Goal: Navigation & Orientation: Find specific page/section

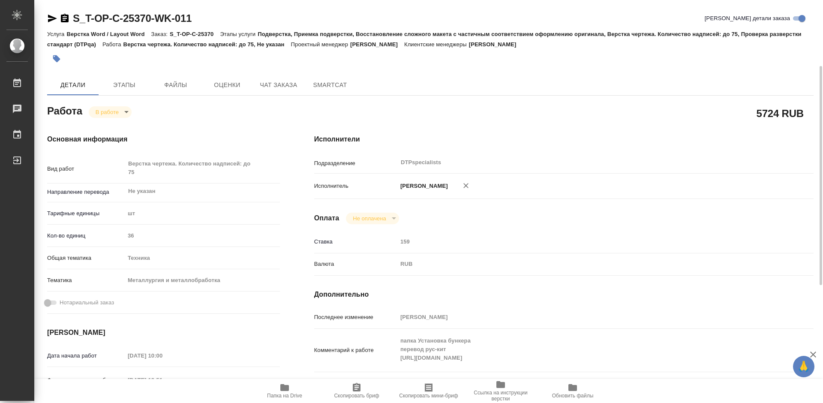
scroll to position [86, 0]
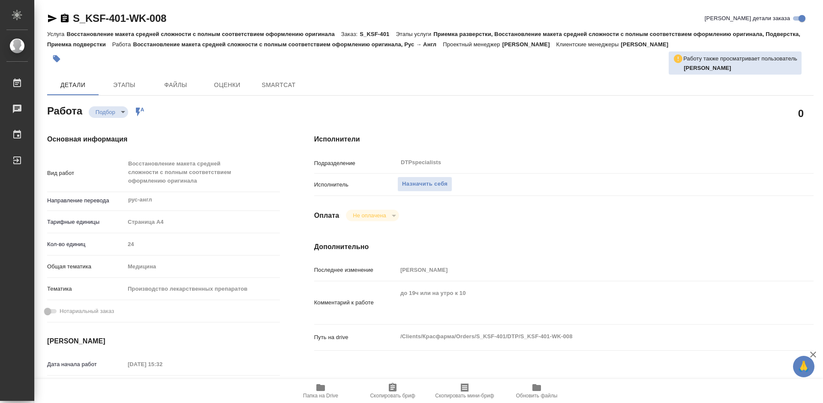
type textarea "x"
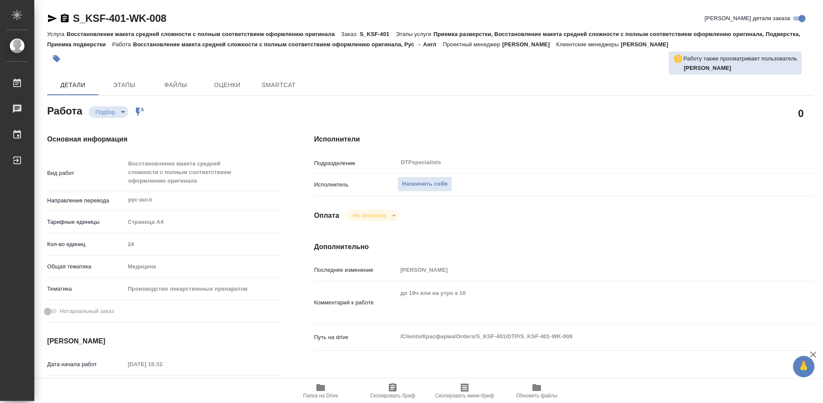
type textarea "x"
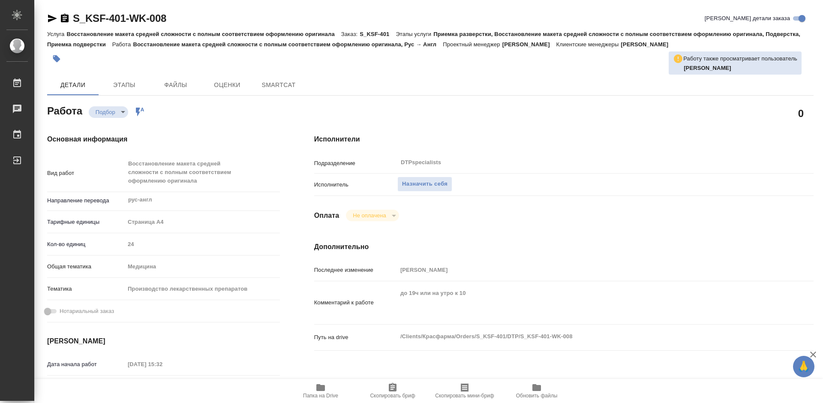
type textarea "x"
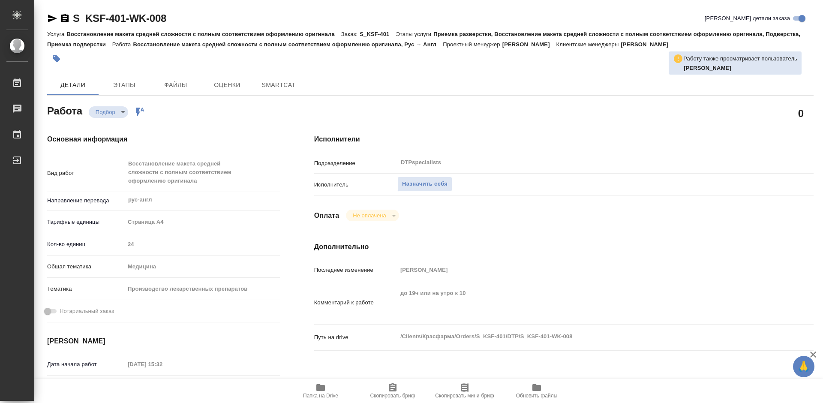
type textarea "x"
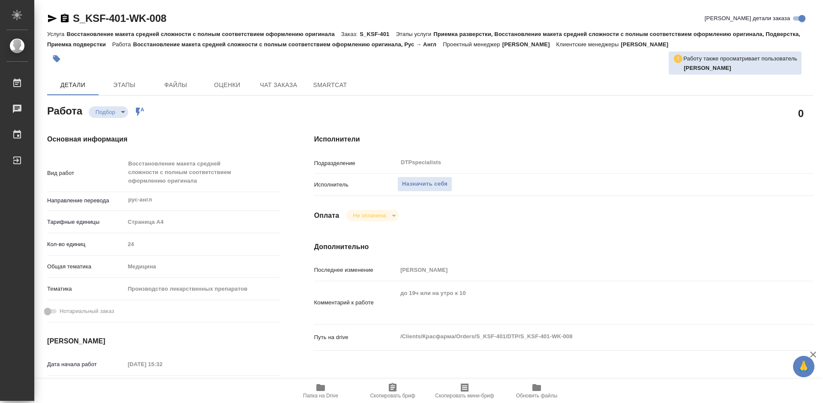
type textarea "x"
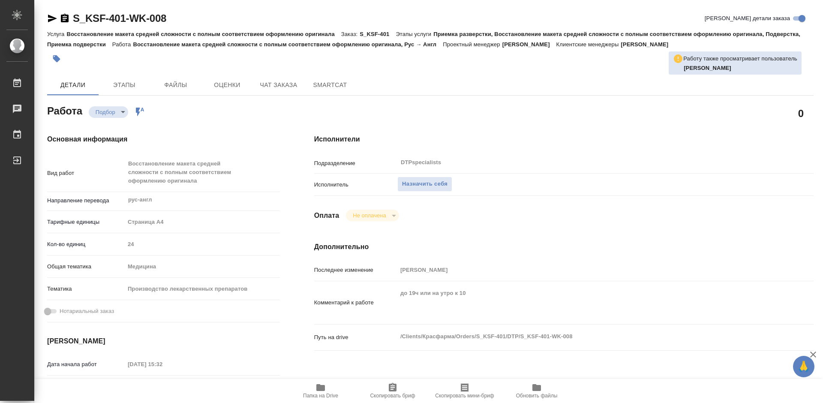
type textarea "x"
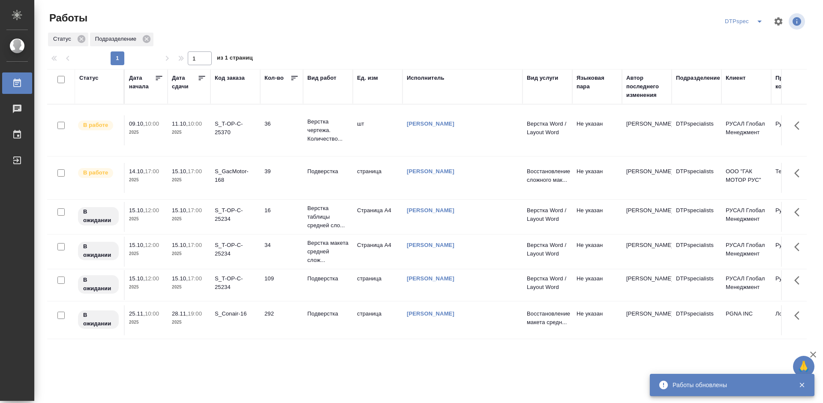
click at [200, 75] on icon at bounding box center [202, 78] width 9 height 9
